Goal: Task Accomplishment & Management: Complete application form

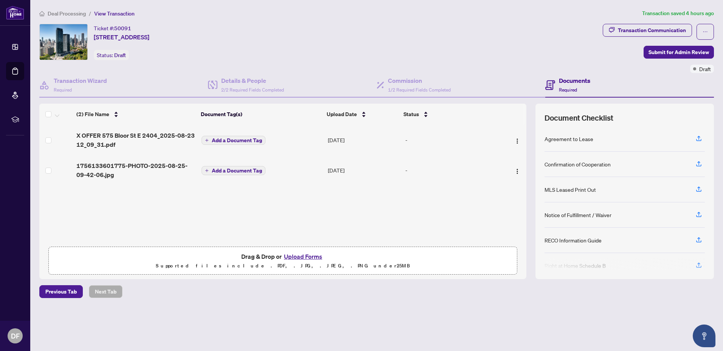
click at [66, 14] on span "Deal Processing" at bounding box center [67, 13] width 38 height 7
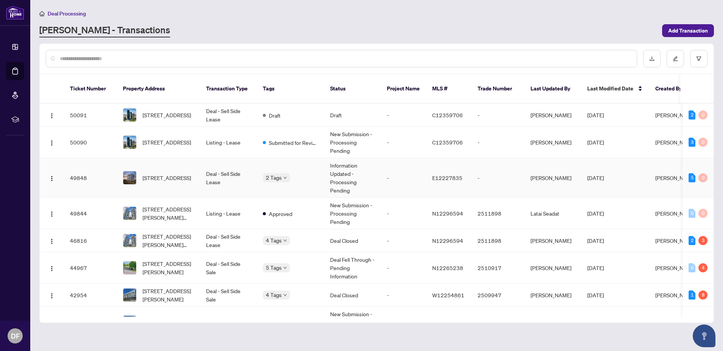
click at [214, 170] on td "Deal - Sell Side Lease" at bounding box center [228, 178] width 57 height 40
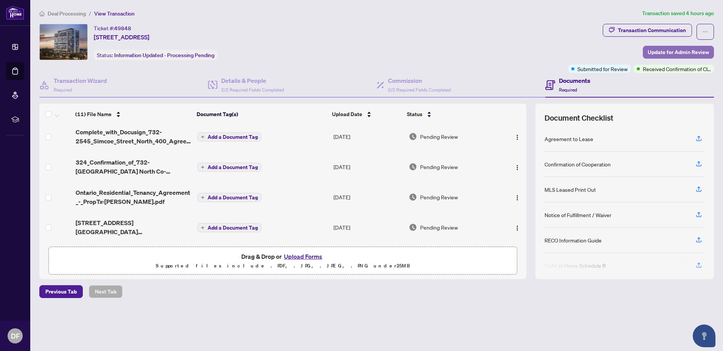
click at [676, 53] on span "Update for Admin Review" at bounding box center [678, 52] width 61 height 12
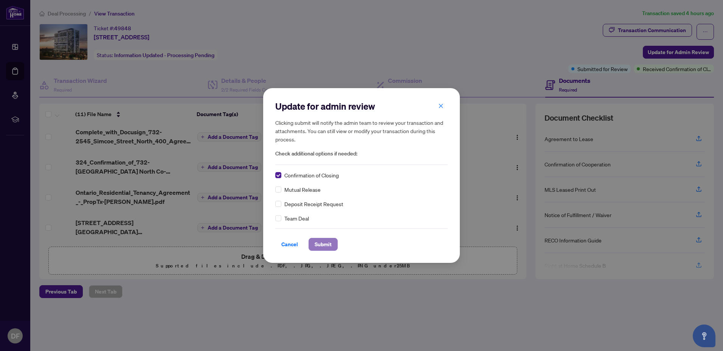
click at [324, 244] on span "Submit" at bounding box center [323, 244] width 17 height 12
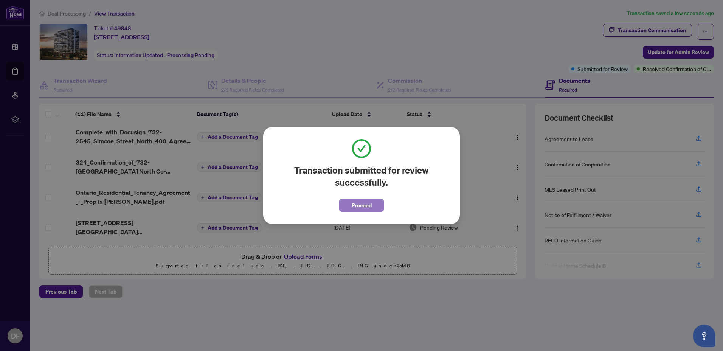
click at [350, 203] on button "Proceed" at bounding box center [361, 205] width 45 height 13
